Goal: Use online tool/utility: Utilize a website feature to perform a specific function

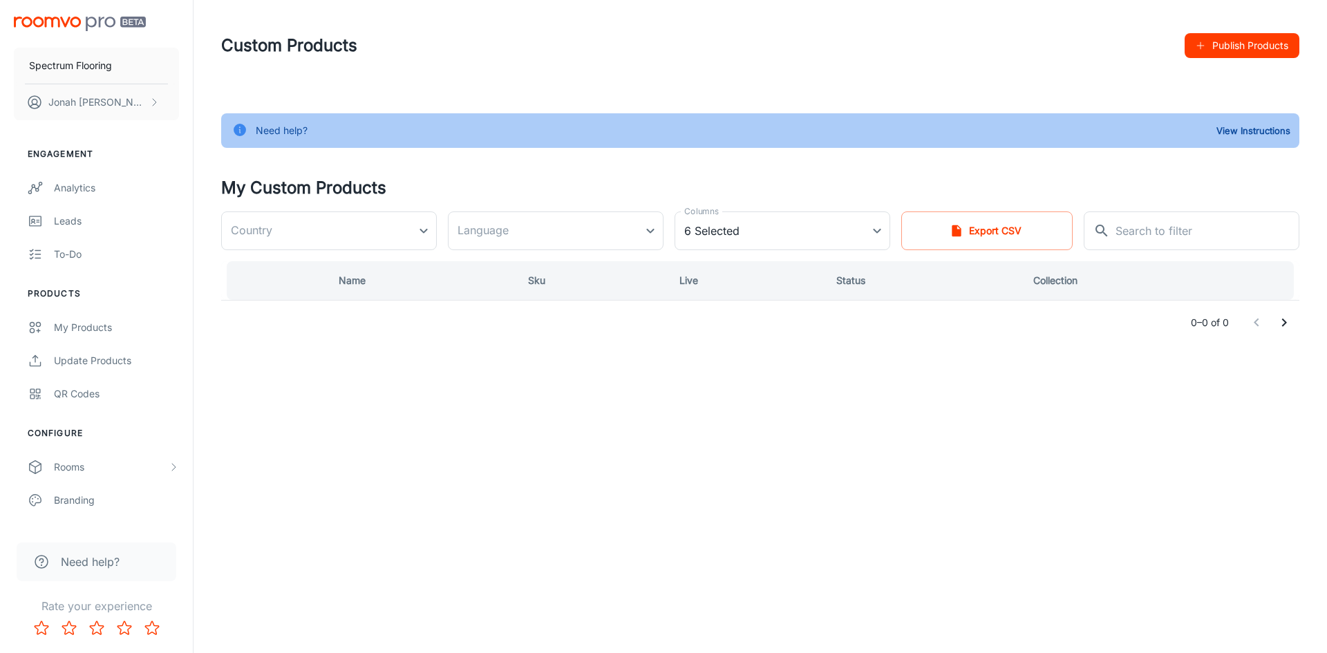
type input "[GEOGRAPHIC_DATA]"
type input "en-us"
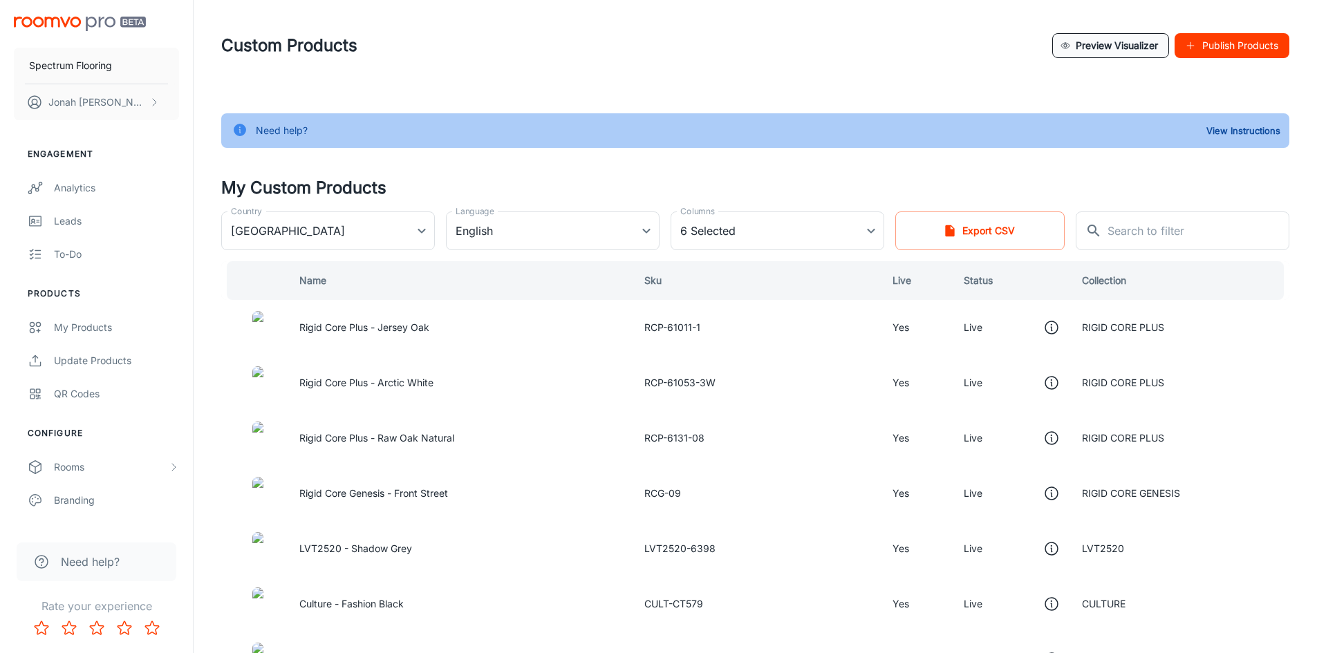
click at [1110, 49] on button "Preview Visualizer" at bounding box center [1110, 45] width 117 height 25
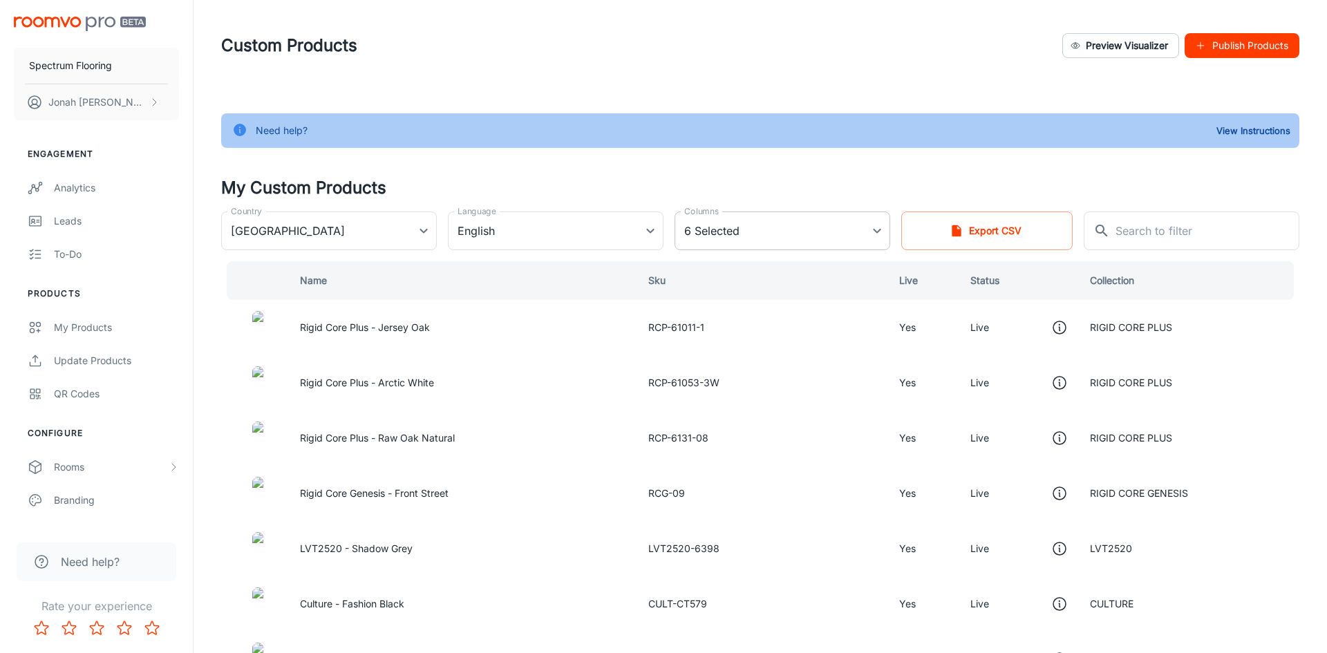
click at [760, 226] on body "Spectrum Flooring [PERSON_NAME] Engagement Analytics Leads To-do Products My Pr…" at bounding box center [663, 326] width 1327 height 653
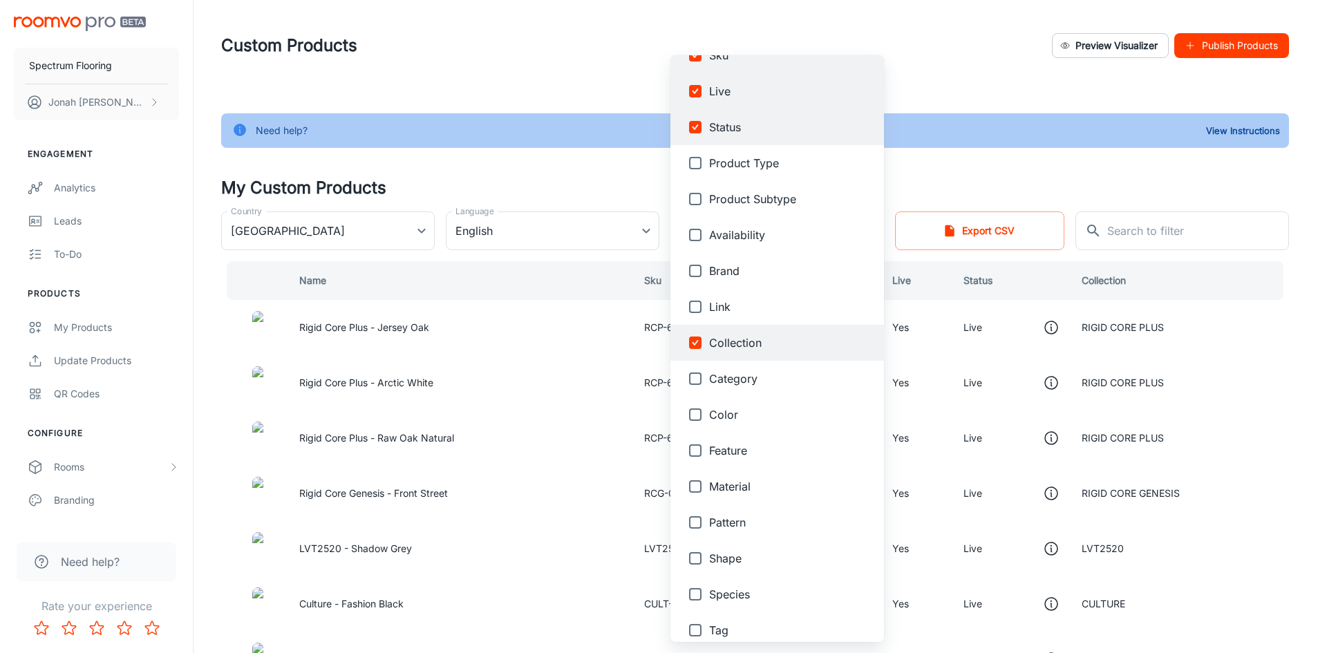
scroll to position [107, 0]
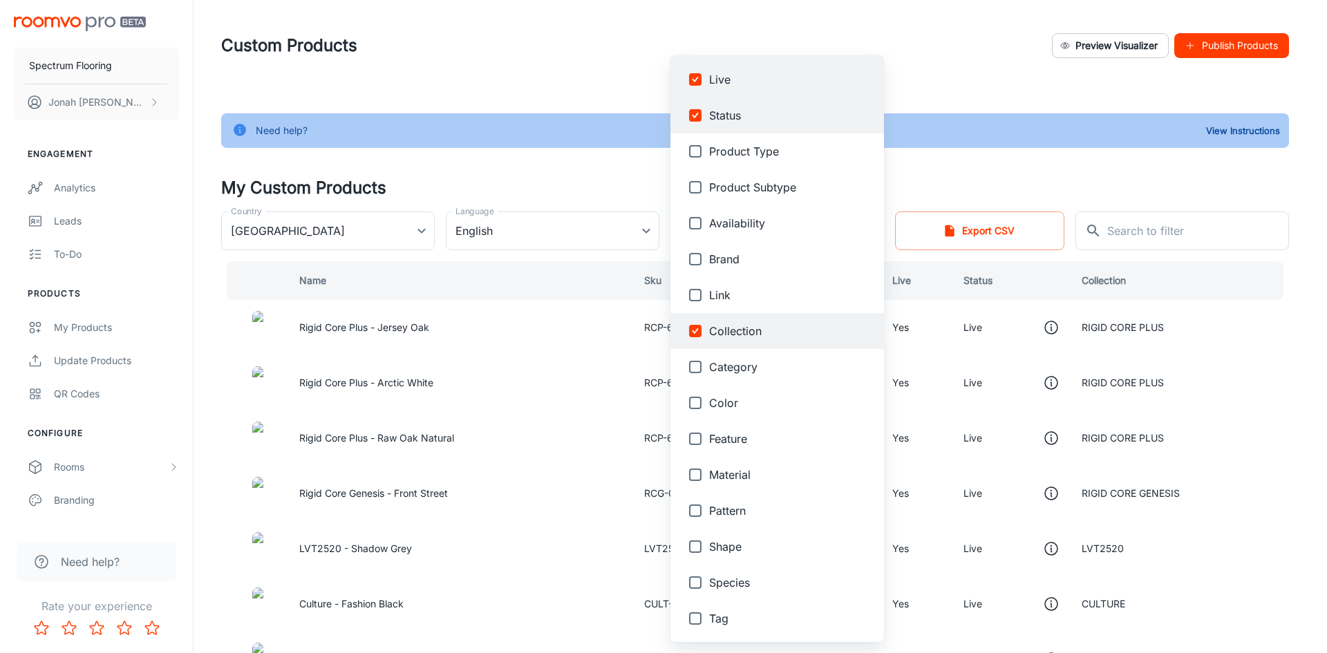
click at [929, 158] on div at bounding box center [663, 326] width 1327 height 653
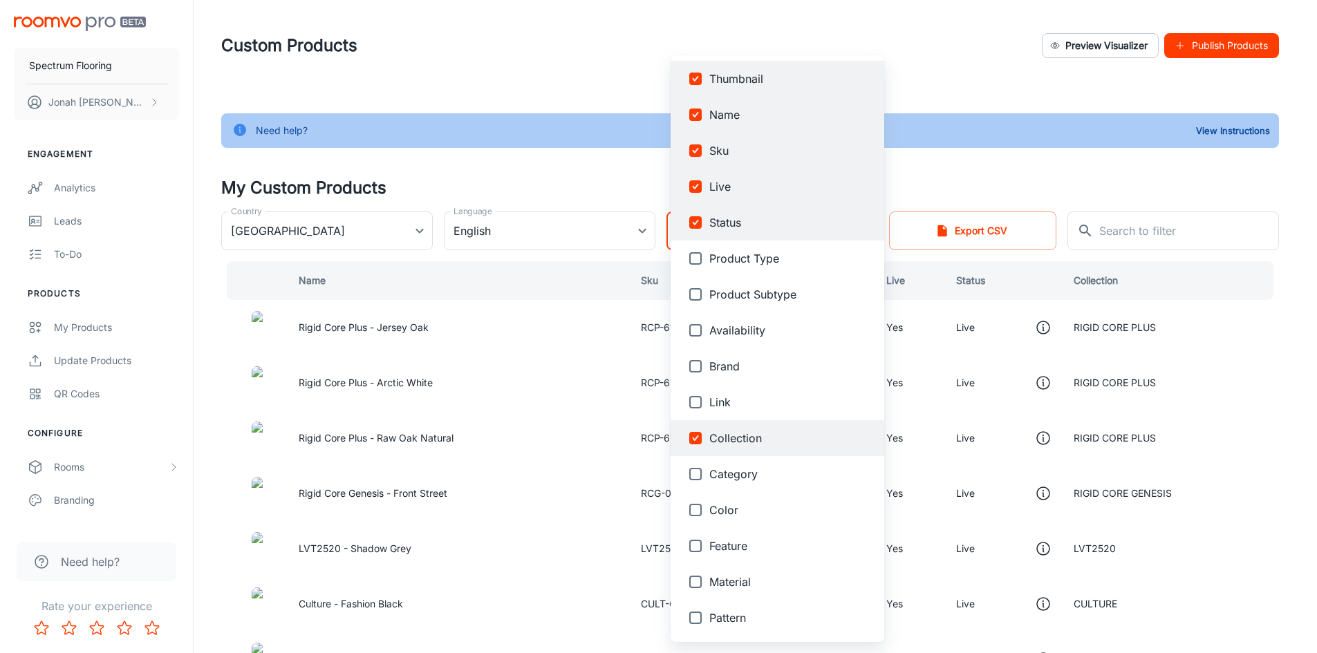
click at [844, 231] on body "Spectrum Flooring [PERSON_NAME] Engagement Analytics Leads To-do Products My Pr…" at bounding box center [658, 326] width 1317 height 653
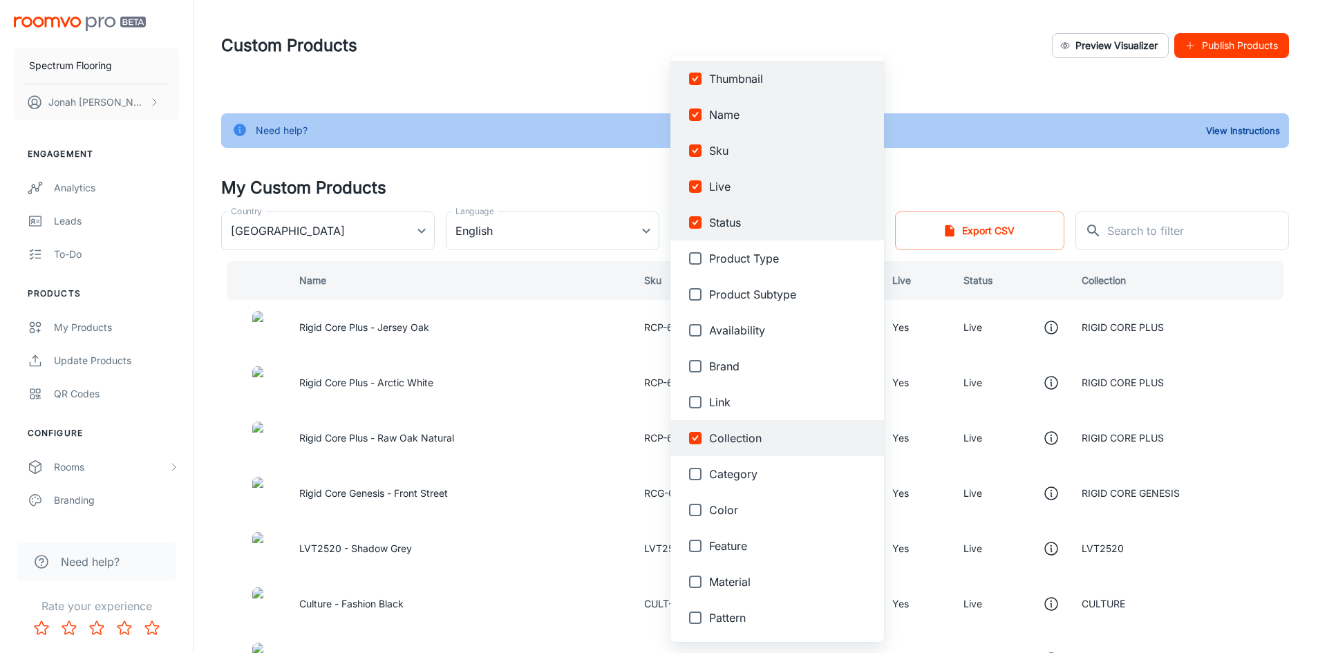
click at [984, 168] on div at bounding box center [663, 326] width 1327 height 653
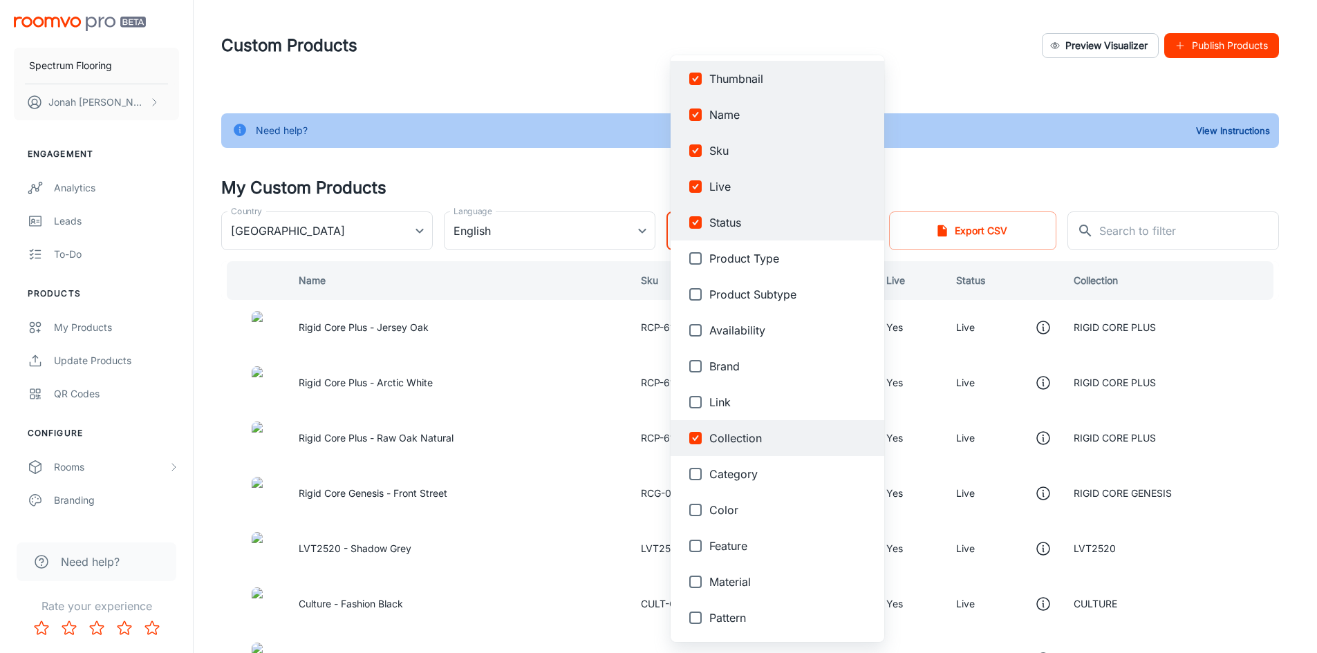
click at [848, 226] on body "Spectrum Flooring [PERSON_NAME] Engagement Analytics Leads To-do Products My Pr…" at bounding box center [658, 326] width 1317 height 653
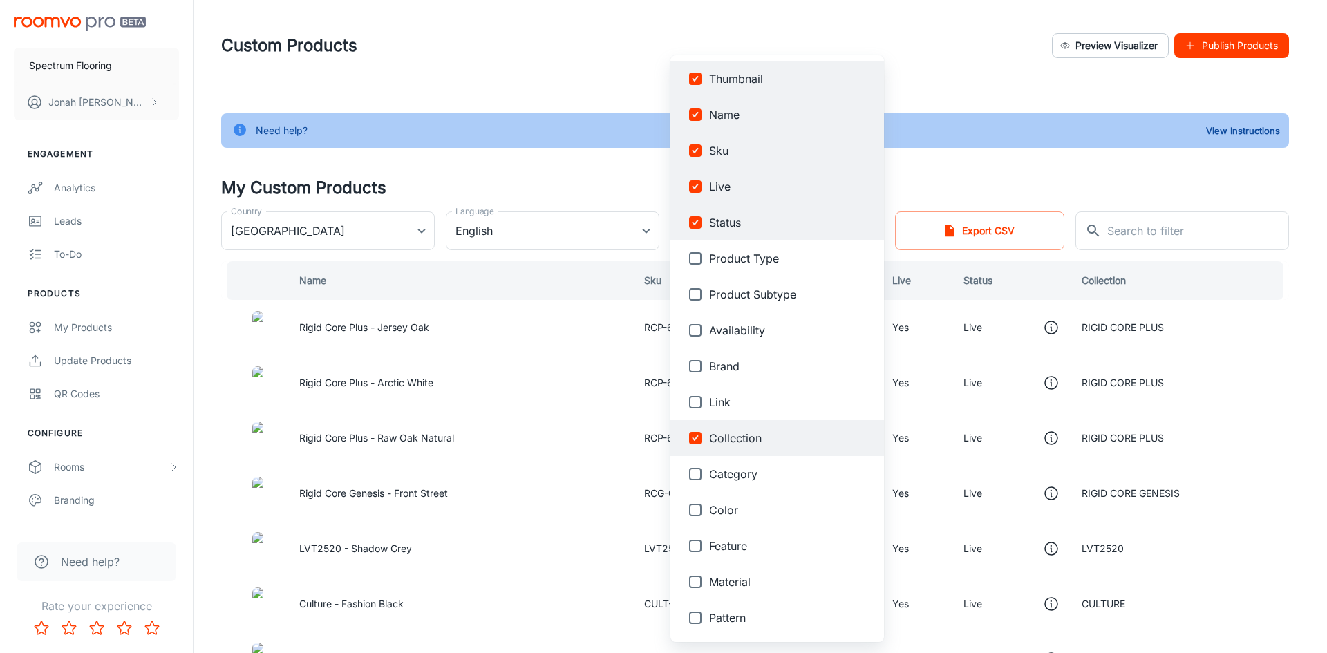
click at [760, 505] on span "Color" at bounding box center [791, 510] width 164 height 17
type input "name,collection,sku,status,thumbnailUrl,isLive,color"
checkbox input "true"
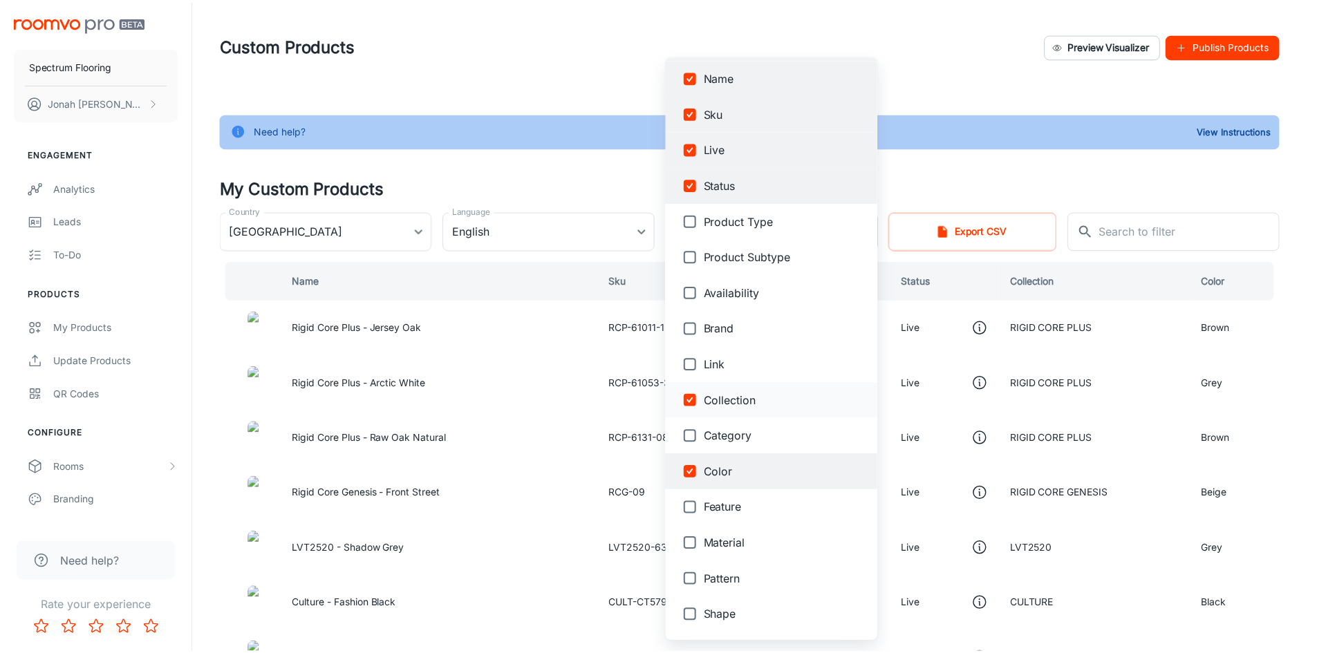
scroll to position [0, 0]
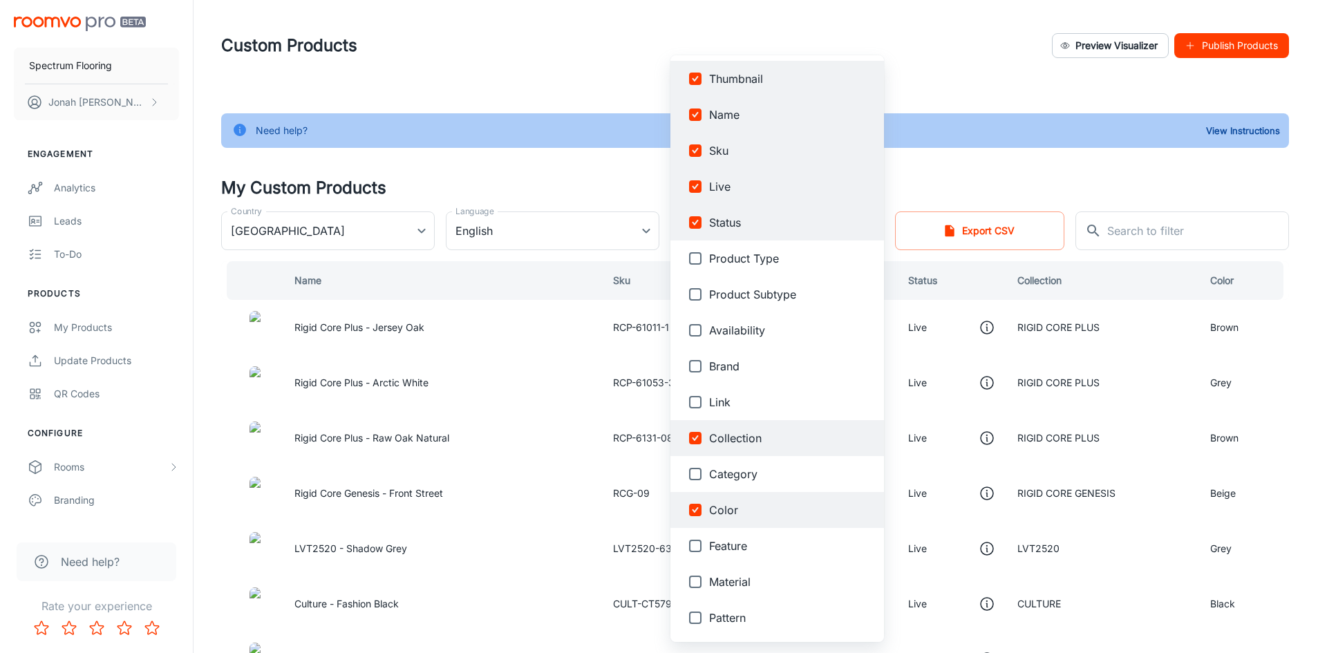
click at [967, 169] on div at bounding box center [663, 326] width 1327 height 653
